Goal: Transaction & Acquisition: Register for event/course

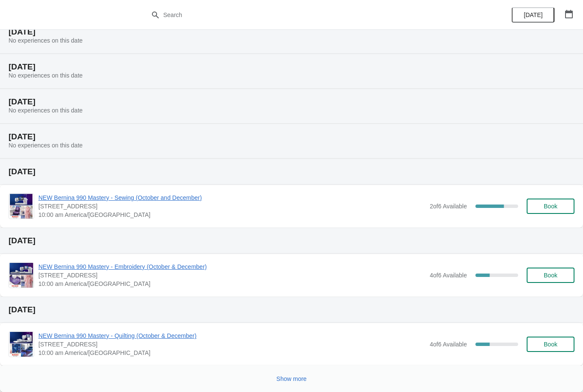
scroll to position [103, 0]
click at [296, 380] on span "Show more" at bounding box center [291, 379] width 30 height 7
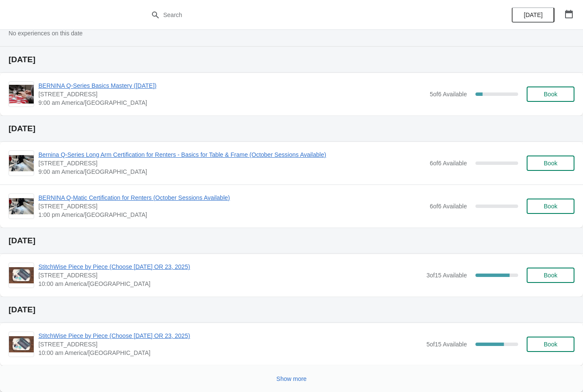
scroll to position [751, 0]
click at [302, 376] on span "Show more" at bounding box center [291, 379] width 30 height 7
click at [302, 377] on div at bounding box center [288, 376] width 572 height 17
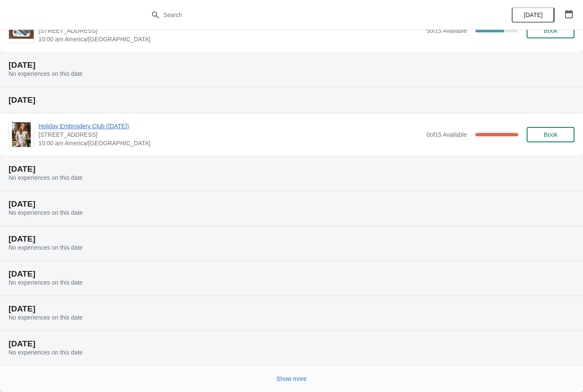
scroll to position [1065, 0]
click at [303, 377] on span "Show more" at bounding box center [291, 379] width 30 height 7
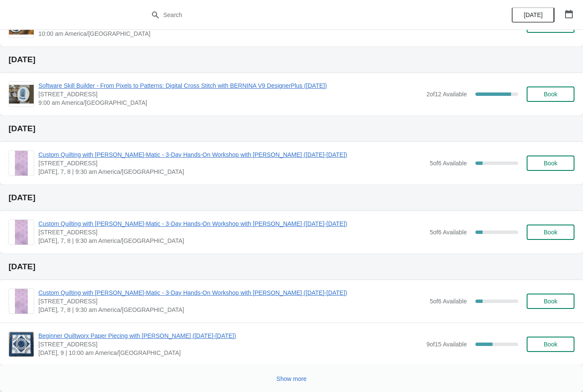
scroll to position [1626, 0]
click at [300, 382] on span "Show more" at bounding box center [291, 379] width 30 height 7
click at [291, 377] on icon at bounding box center [291, 379] width 12 height 12
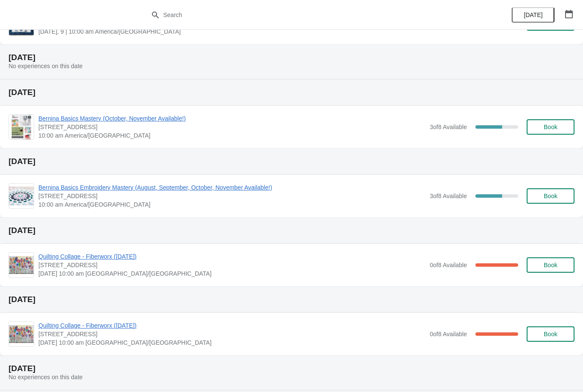
scroll to position [2005, 0]
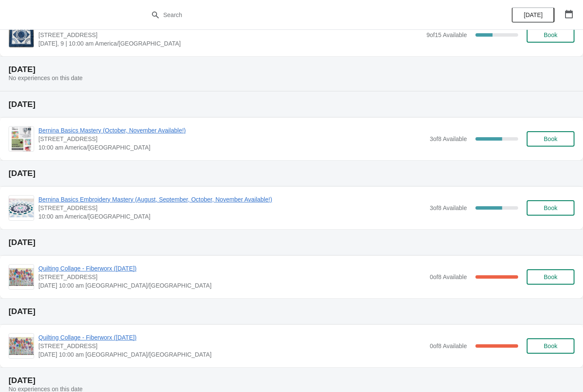
click at [212, 145] on span "10:00 am America/[GEOGRAPHIC_DATA]" at bounding box center [231, 147] width 387 height 9
click at [183, 124] on div "Bernina Basics Mastery (October, November Available!) [STREET_ADDRESS] 10:00 am…" at bounding box center [291, 139] width 583 height 43
click at [169, 134] on span "Bernina Basics Mastery (October, November Available!)" at bounding box center [231, 130] width 387 height 9
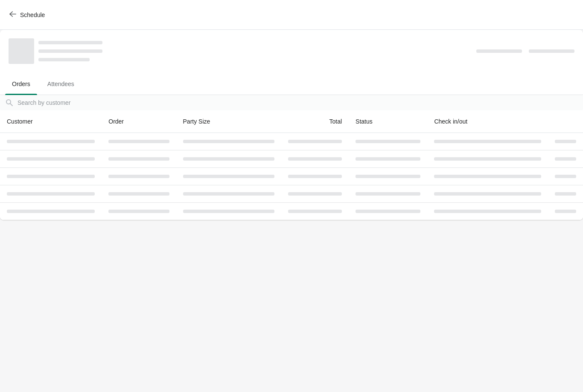
scroll to position [0, 0]
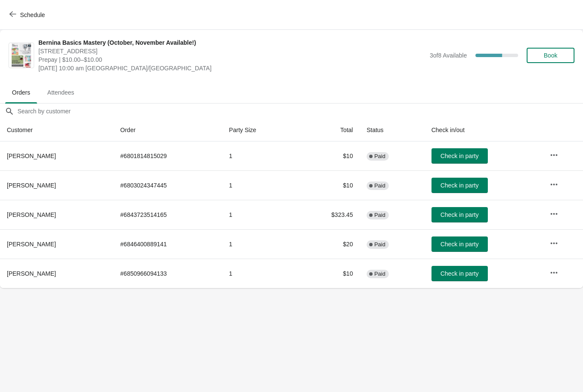
click at [549, 270] on button "button" at bounding box center [553, 272] width 15 height 15
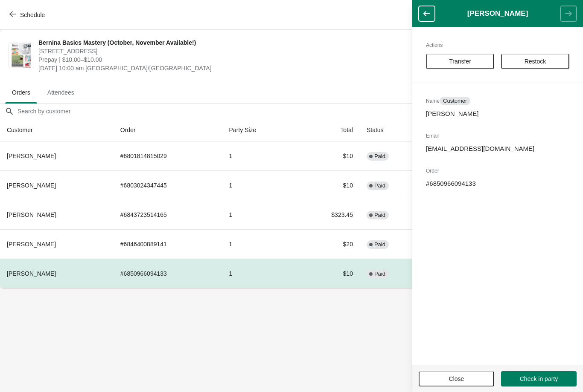
click at [348, 357] on body "Schedule Bernina Basics Mastery (October, November Available!) [STREET_ADDRESS]…" at bounding box center [291, 196] width 583 height 392
click at [307, 324] on body "Schedule Bernina Basics Mastery (October, November Available!) [STREET_ADDRESS]…" at bounding box center [291, 196] width 583 height 392
click at [382, 22] on div "Schedule" at bounding box center [291, 15] width 583 height 30
